Goal: Task Accomplishment & Management: Manage account settings

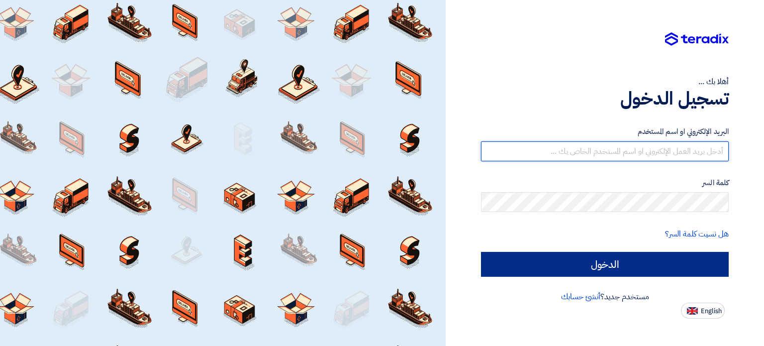
type input "[PERSON_NAME][EMAIL_ADDRESS][DOMAIN_NAME]"
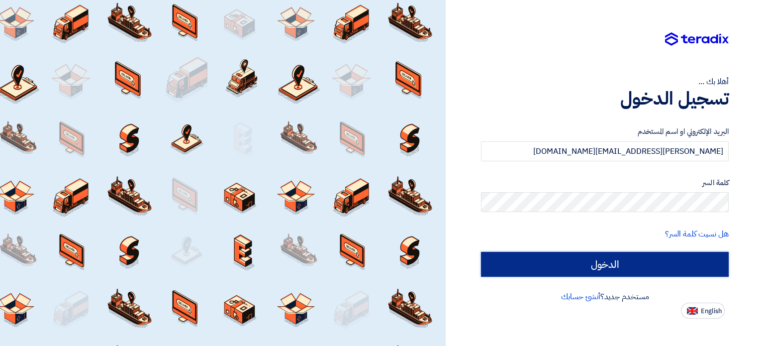
click at [638, 257] on input "الدخول" at bounding box center [605, 264] width 248 height 25
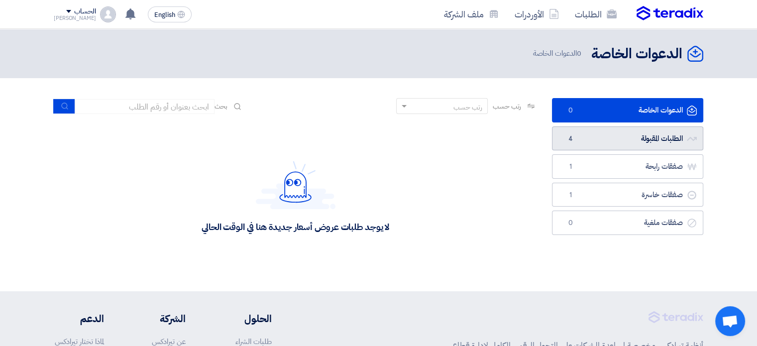
click at [634, 138] on link "الطلبات المقبولة الطلبات المقبولة 4" at bounding box center [627, 138] width 151 height 24
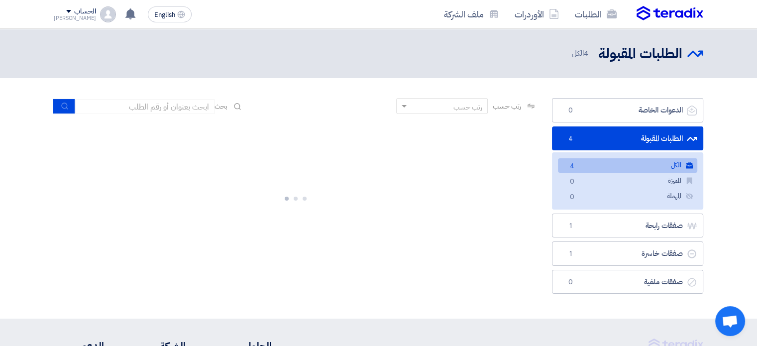
click at [507, 227] on div at bounding box center [295, 196] width 483 height 149
click at [579, 225] on link "صفقات رابحة صفقات رابحة 1" at bounding box center [627, 225] width 151 height 24
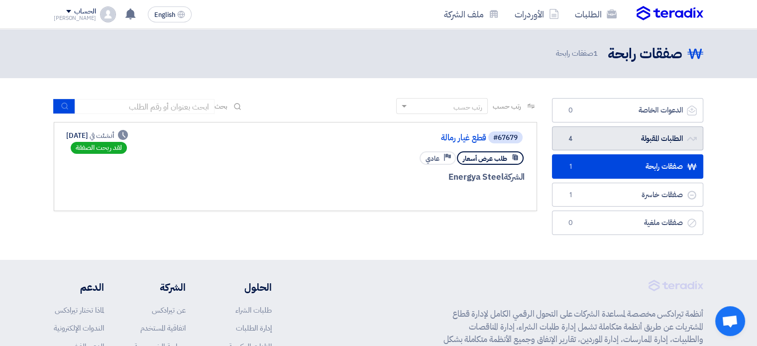
click at [607, 144] on link "الطلبات المقبولة الطلبات المقبولة 4" at bounding box center [627, 138] width 151 height 24
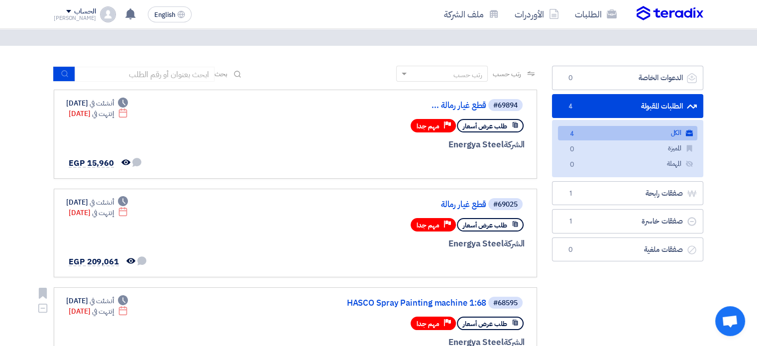
scroll to position [17, 0]
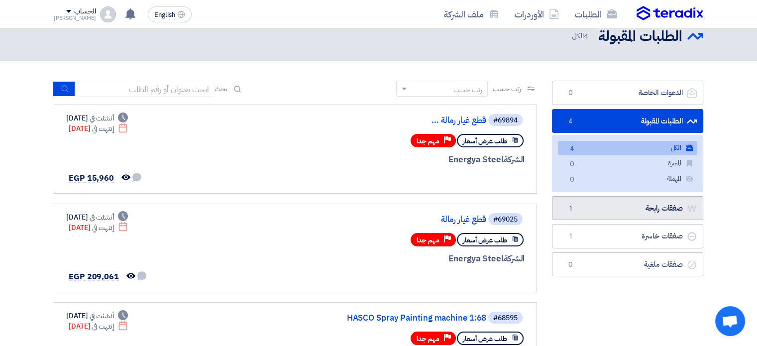
click at [627, 215] on link "صفقات رابحة صفقات رابحة 1" at bounding box center [627, 208] width 151 height 24
